Goal: Task Accomplishment & Management: Complete application form

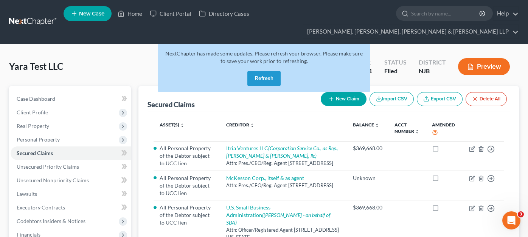
click at [266, 71] on button "Refresh" at bounding box center [263, 78] width 33 height 15
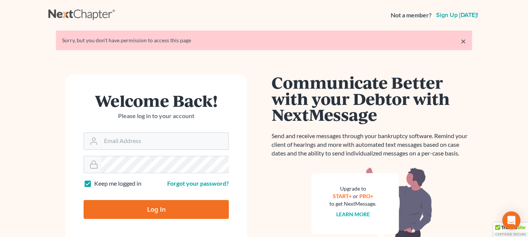
type input "[EMAIL_ADDRESS][DOMAIN_NAME]"
click at [289, 15] on div "Not a member? Sign up today!" at bounding box center [263, 15] width 431 height 14
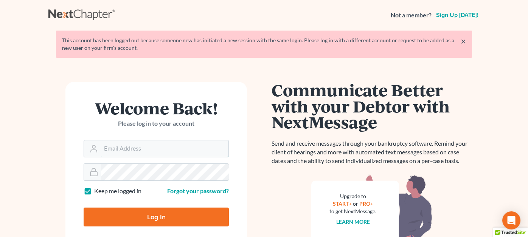
type input "[EMAIL_ADDRESS][DOMAIN_NAME]"
click at [176, 217] on input "Log In" at bounding box center [156, 217] width 145 height 19
type input "Thinking..."
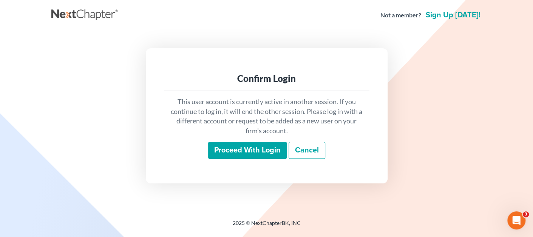
click at [229, 136] on div "This user account is currently active in another session. If you continue to lo…" at bounding box center [267, 128] width 206 height 74
click at [228, 150] on input "Proceed with login" at bounding box center [247, 150] width 79 height 17
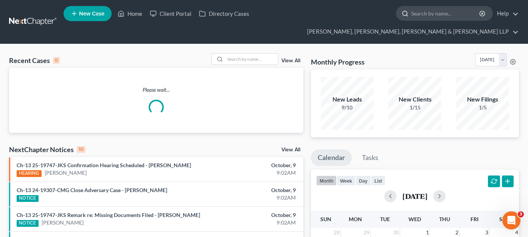
click at [411, 18] on input "search" at bounding box center [445, 13] width 69 height 14
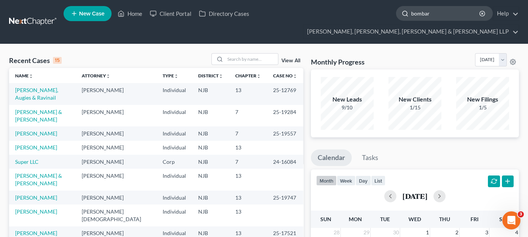
type input "bombart"
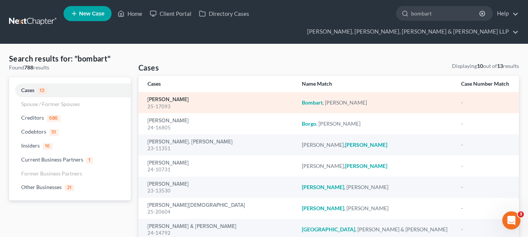
click at [184, 97] on link "[PERSON_NAME]" at bounding box center [167, 99] width 41 height 5
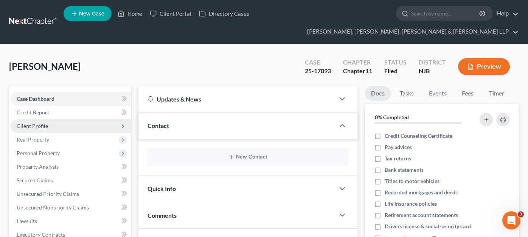
click at [51, 119] on span "Client Profile" at bounding box center [71, 126] width 120 height 14
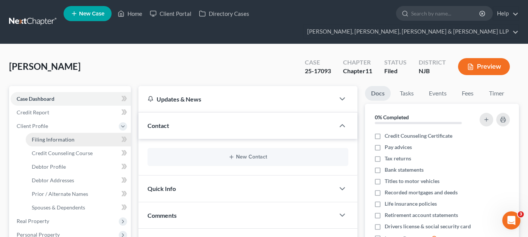
click at [53, 136] on span "Filing Information" at bounding box center [53, 139] width 43 height 6
select select "0"
select select "3"
select select "0"
select select "1"
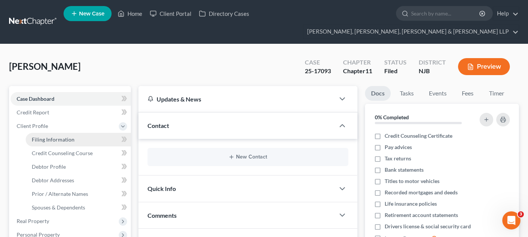
select select "51"
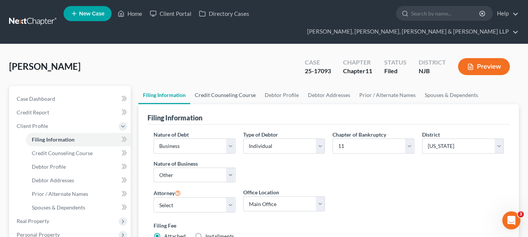
click at [198, 86] on link "Credit Counseling Course" at bounding box center [225, 95] width 70 height 18
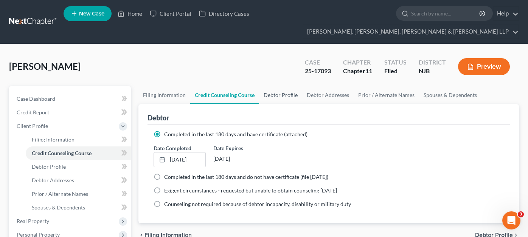
click at [280, 86] on link "Debtor Profile" at bounding box center [280, 95] width 43 height 18
select select "3"
select select "0"
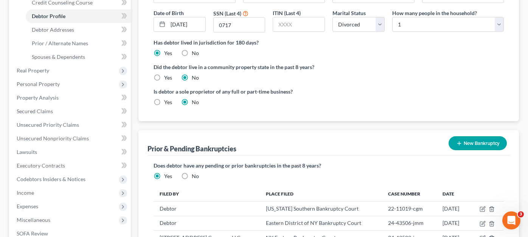
scroll to position [231, 0]
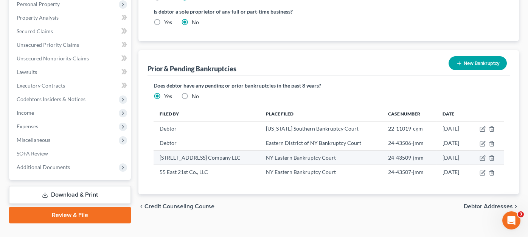
drag, startPoint x: 155, startPoint y: 141, endPoint x: 245, endPoint y: 142, distance: 89.2
click at [245, 150] on td "[STREET_ADDRESS] Company LLC" at bounding box center [206, 157] width 106 height 14
copy td "[STREET_ADDRESS] Company LLC"
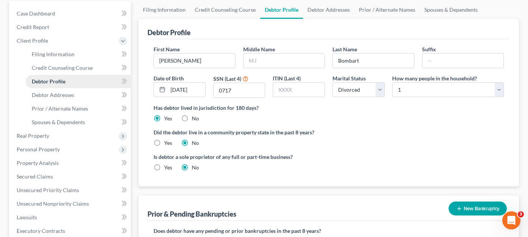
scroll to position [113, 0]
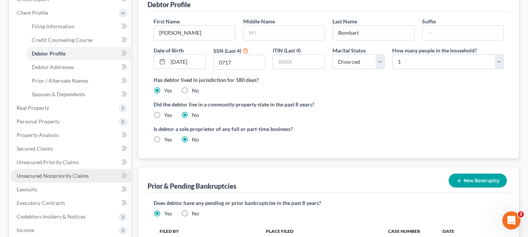
click at [48, 173] on span "Unsecured Nonpriority Claims" at bounding box center [53, 176] width 72 height 6
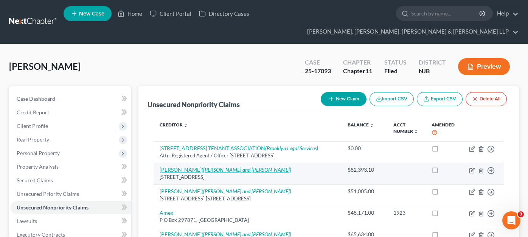
click at [225, 167] on icon "([PERSON_NAME] and [PERSON_NAME])" at bounding box center [246, 170] width 90 height 6
select select "35"
select select "3"
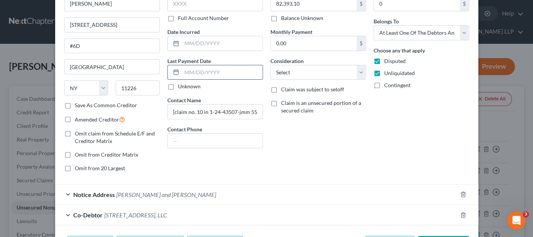
scroll to position [97, 0]
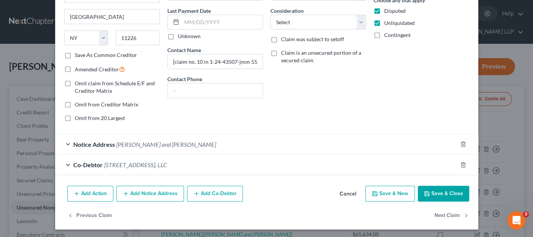
click at [171, 146] on div "Notice Address [PERSON_NAME] and [GEOGRAPHIC_DATA]" at bounding box center [256, 145] width 402 height 20
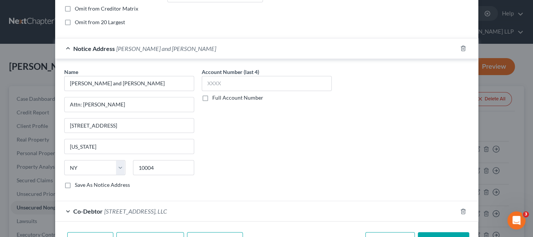
scroll to position [238, 0]
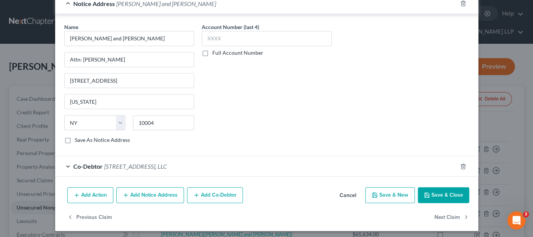
click at [190, 161] on div "Co-Debtor [STREET_ADDRESS], LLC" at bounding box center [256, 166] width 402 height 20
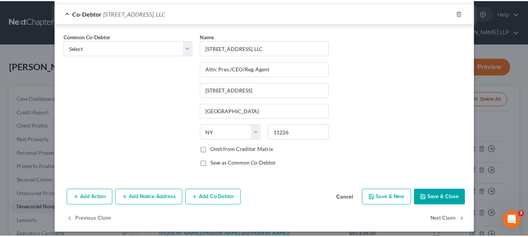
scroll to position [393, 0]
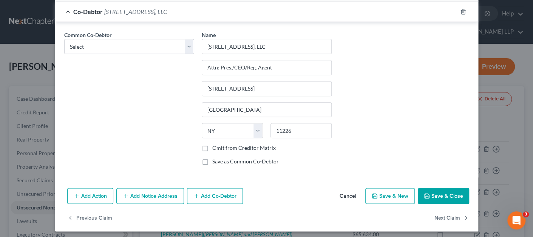
click at [348, 191] on button "Cancel" at bounding box center [348, 196] width 29 height 15
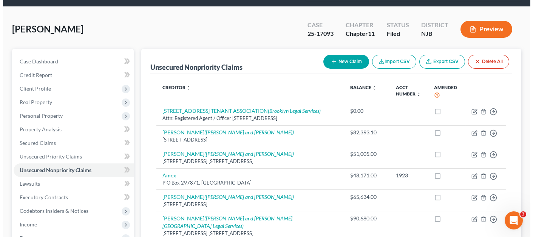
scroll to position [37, 0]
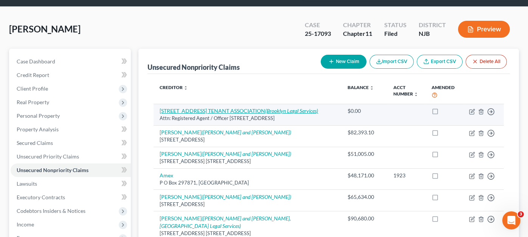
click at [249, 108] on link "[STREET_ADDRESS] TENANT ASSOCIATION (Brooklyn Legal Services)" at bounding box center [239, 111] width 158 height 6
select select "35"
select select "14"
select select "3"
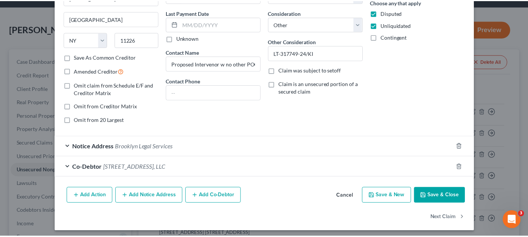
scroll to position [97, 0]
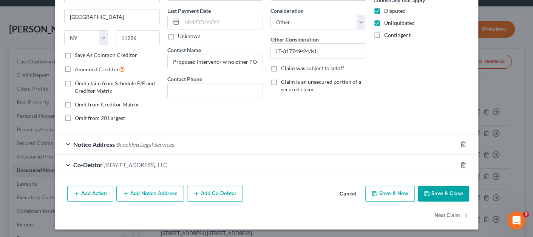
click at [344, 192] on button "Cancel" at bounding box center [348, 194] width 29 height 15
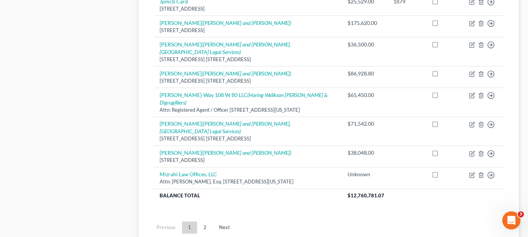
scroll to position [669, 0]
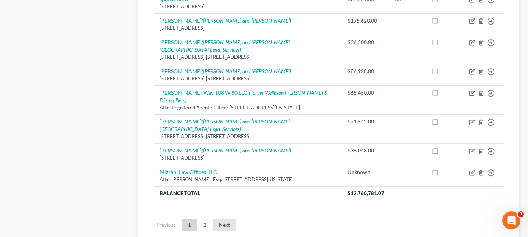
click at [215, 220] on link "Next" at bounding box center [224, 226] width 23 height 12
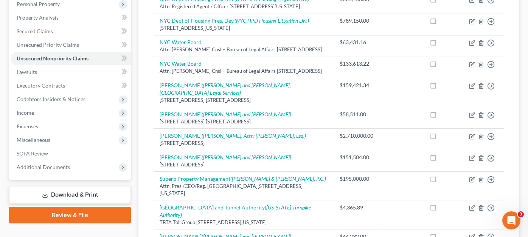
scroll to position [361, 0]
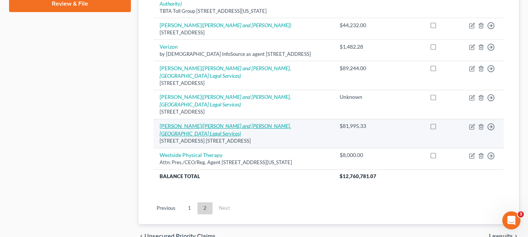
click at [269, 123] on icon "([PERSON_NAME] and [PERSON_NAME], [GEOGRAPHIC_DATA] Legal Services)" at bounding box center [225, 130] width 131 height 14
select select "35"
select select "14"
select select "3"
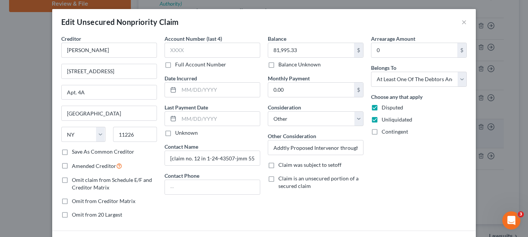
scroll to position [354, 0]
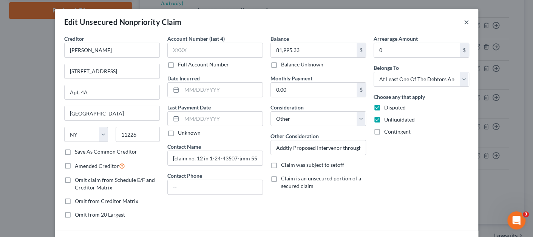
click at [464, 19] on button "×" at bounding box center [466, 21] width 5 height 9
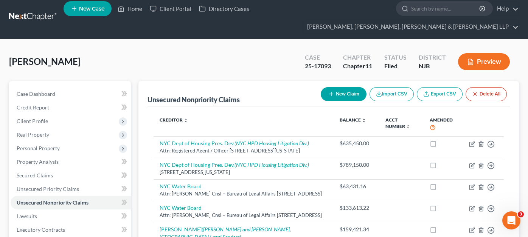
scroll to position [0, 0]
